Goal: Information Seeking & Learning: Compare options

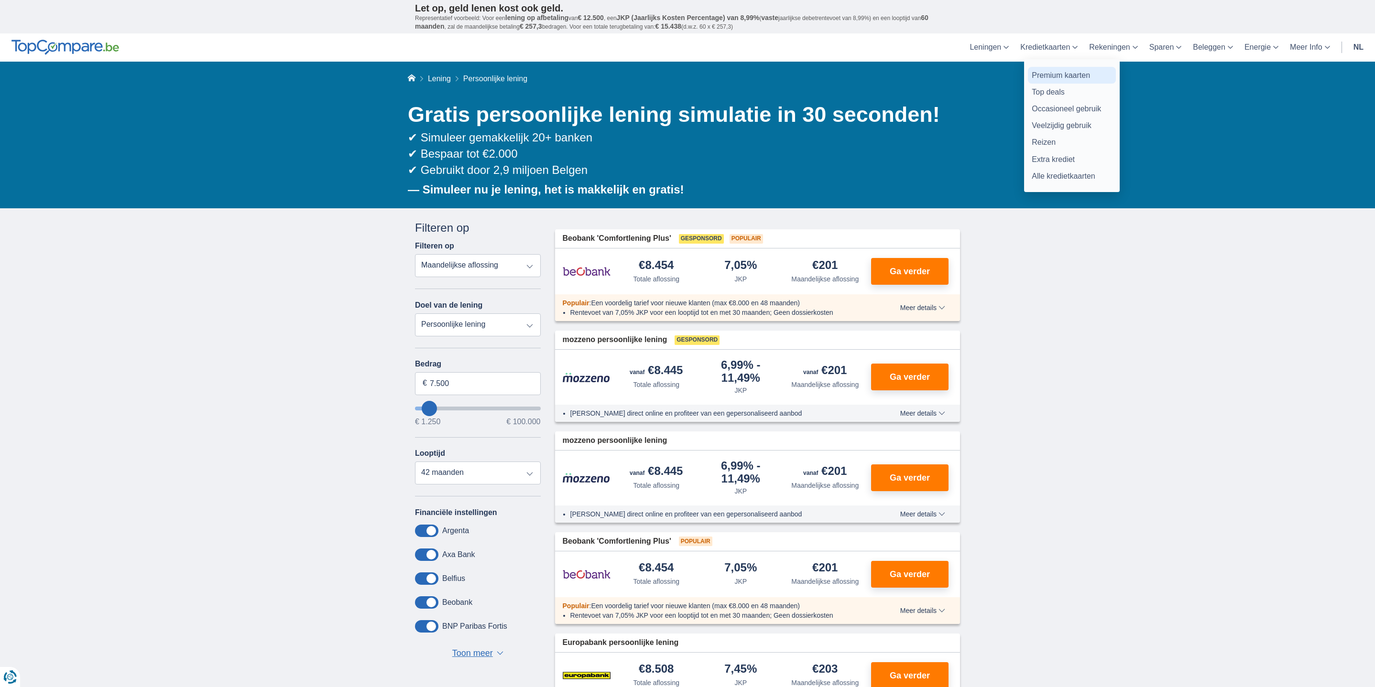
click at [1067, 74] on link "Premium kaarten" at bounding box center [1072, 75] width 88 height 17
